Goal: Information Seeking & Learning: Learn about a topic

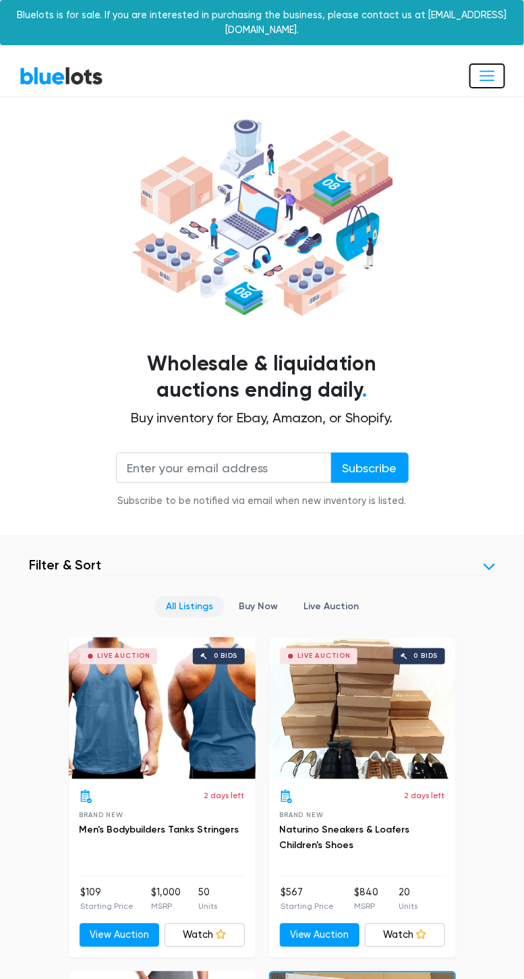
click at [502, 68] on button "Toggle navigation" at bounding box center [488, 75] width 36 height 25
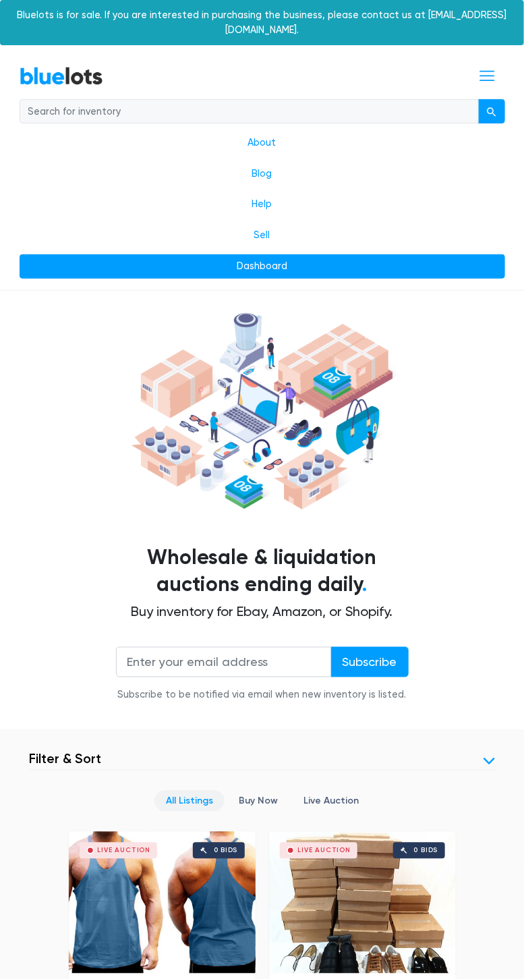
click at [221, 99] on input "search" at bounding box center [250, 111] width 460 height 24
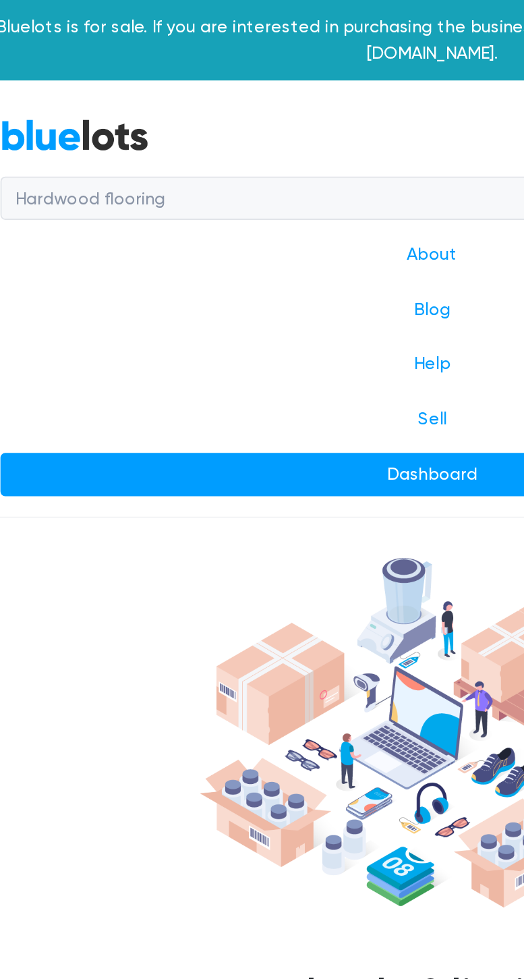
type input "Hardwood flooring"
click at [478, 99] on button "submit" at bounding box center [491, 111] width 27 height 24
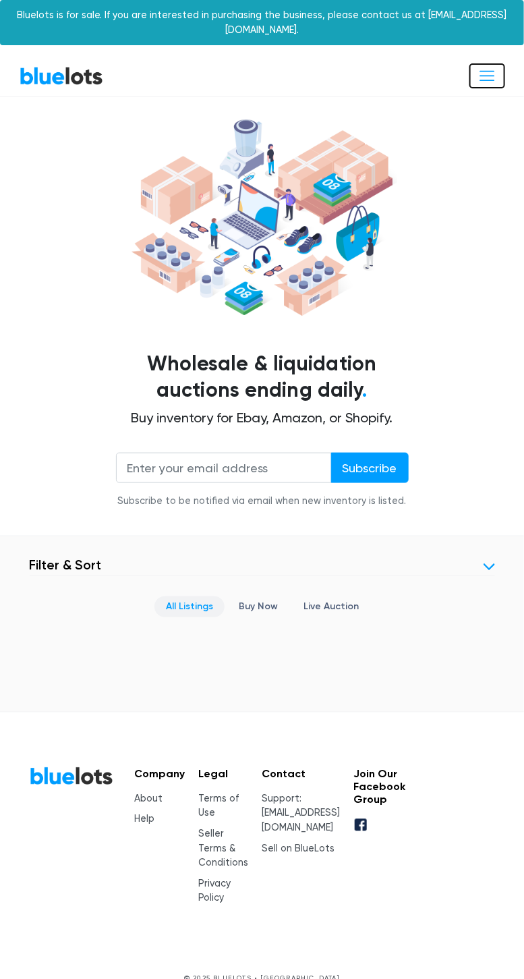
click at [501, 67] on button "Toggle navigation" at bounding box center [488, 75] width 36 height 25
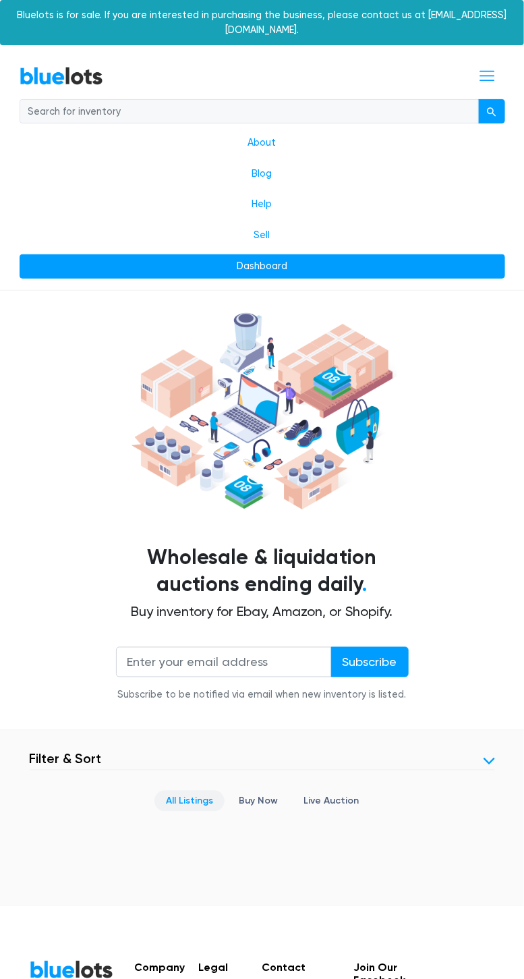
click at [296, 99] on input "search" at bounding box center [250, 111] width 460 height 24
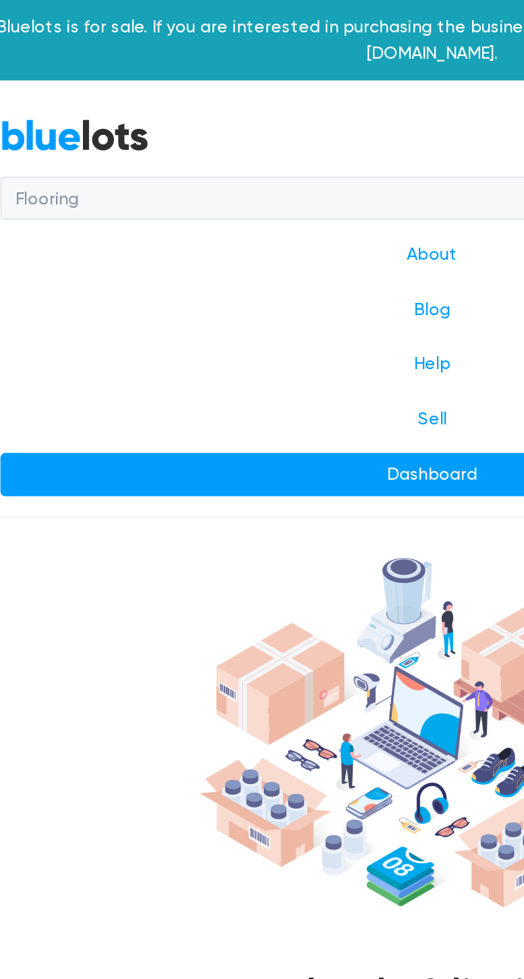
type input "Flooring"
click at [478, 99] on button "submit" at bounding box center [491, 111] width 27 height 24
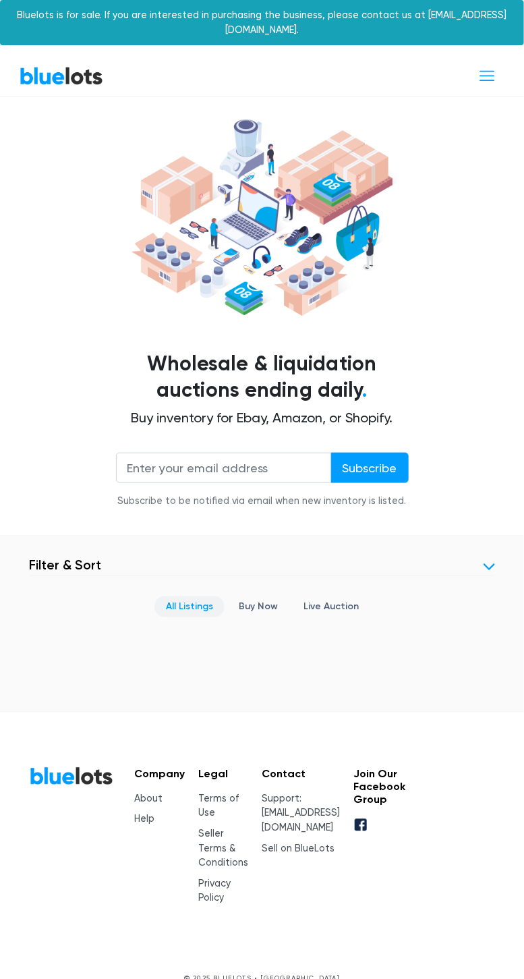
scroll to position [9, 0]
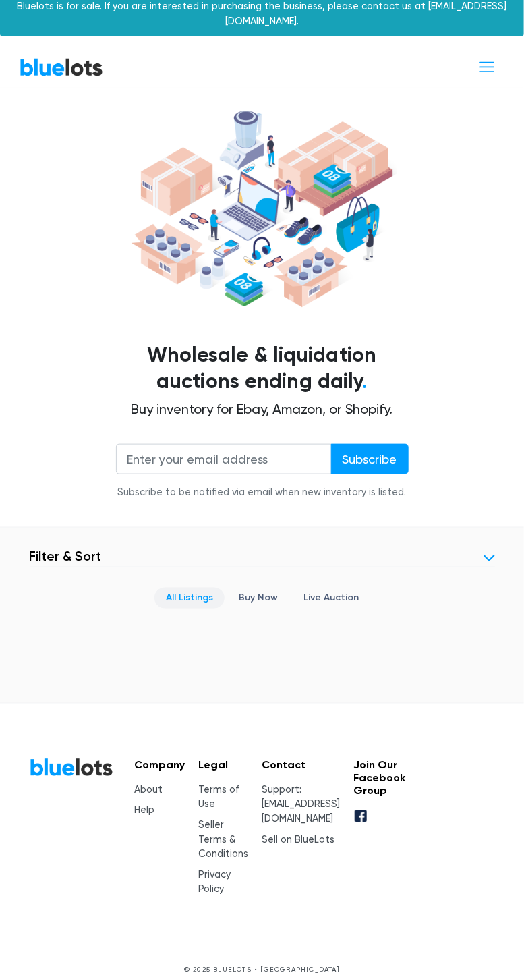
click at [195, 588] on link "All Listings" at bounding box center [190, 598] width 70 height 21
